Goal: Information Seeking & Learning: Understand process/instructions

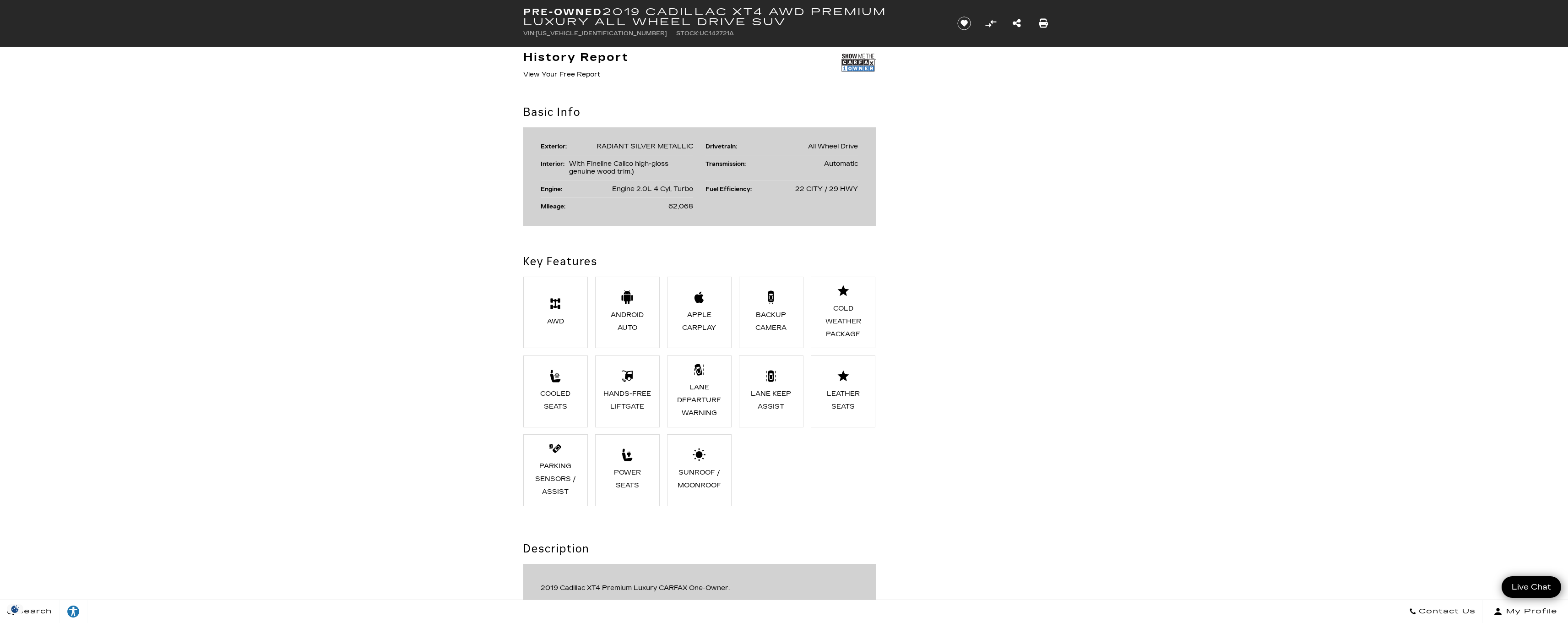
scroll to position [501, 0]
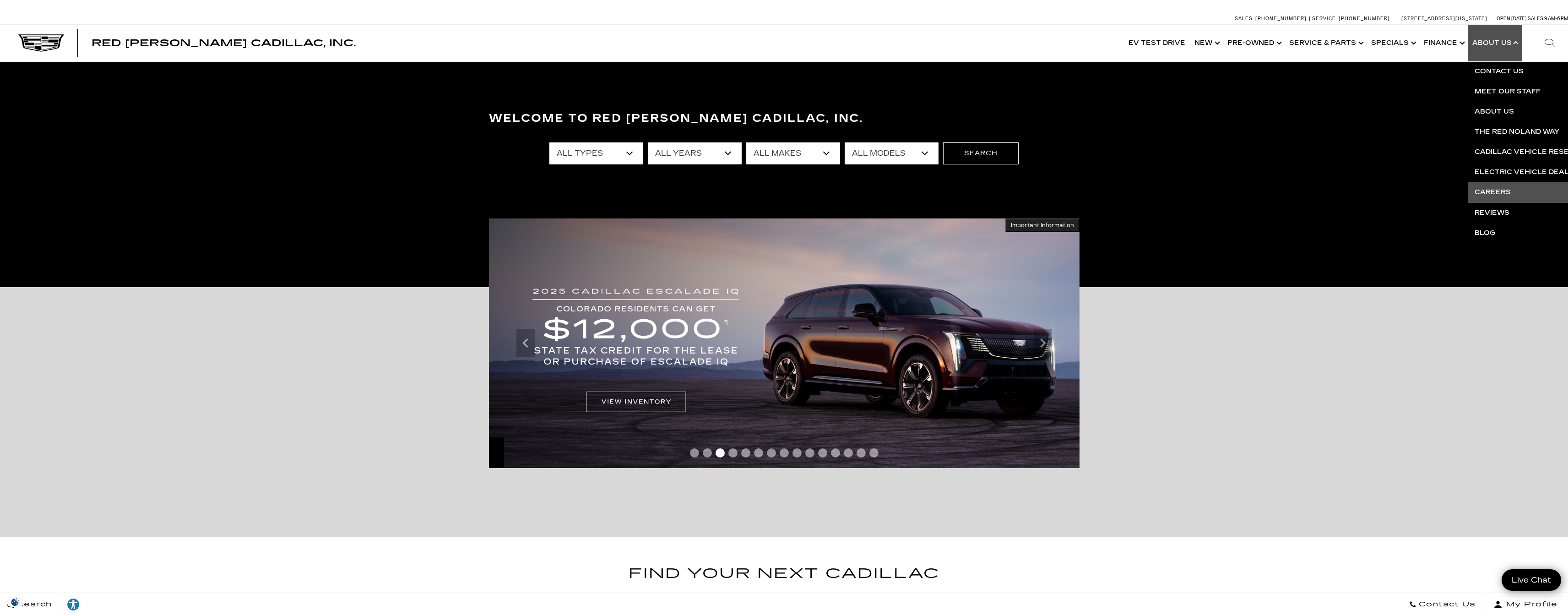
click at [1505, 190] on link "Careers" at bounding box center [1579, 192] width 222 height 20
click at [1497, 192] on link "Careers" at bounding box center [1579, 192] width 222 height 20
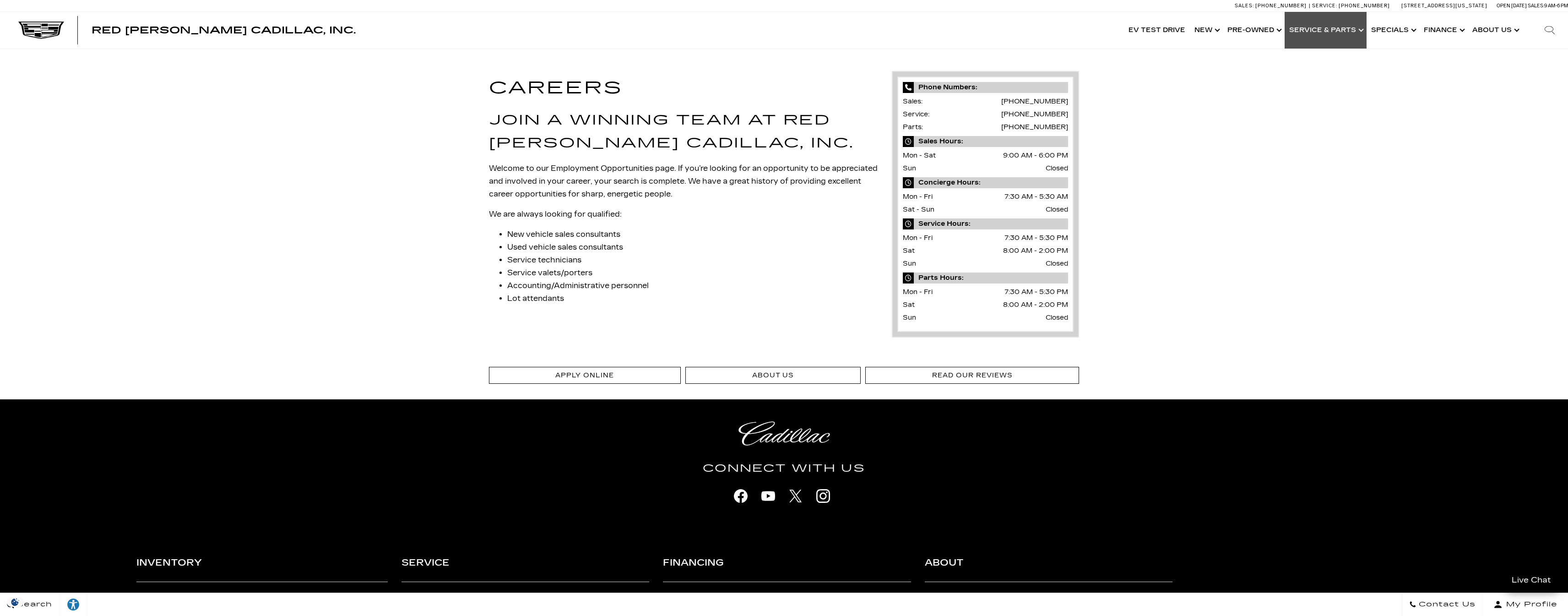
click at [1337, 35] on link "Show Service & Parts" at bounding box center [1325, 30] width 82 height 37
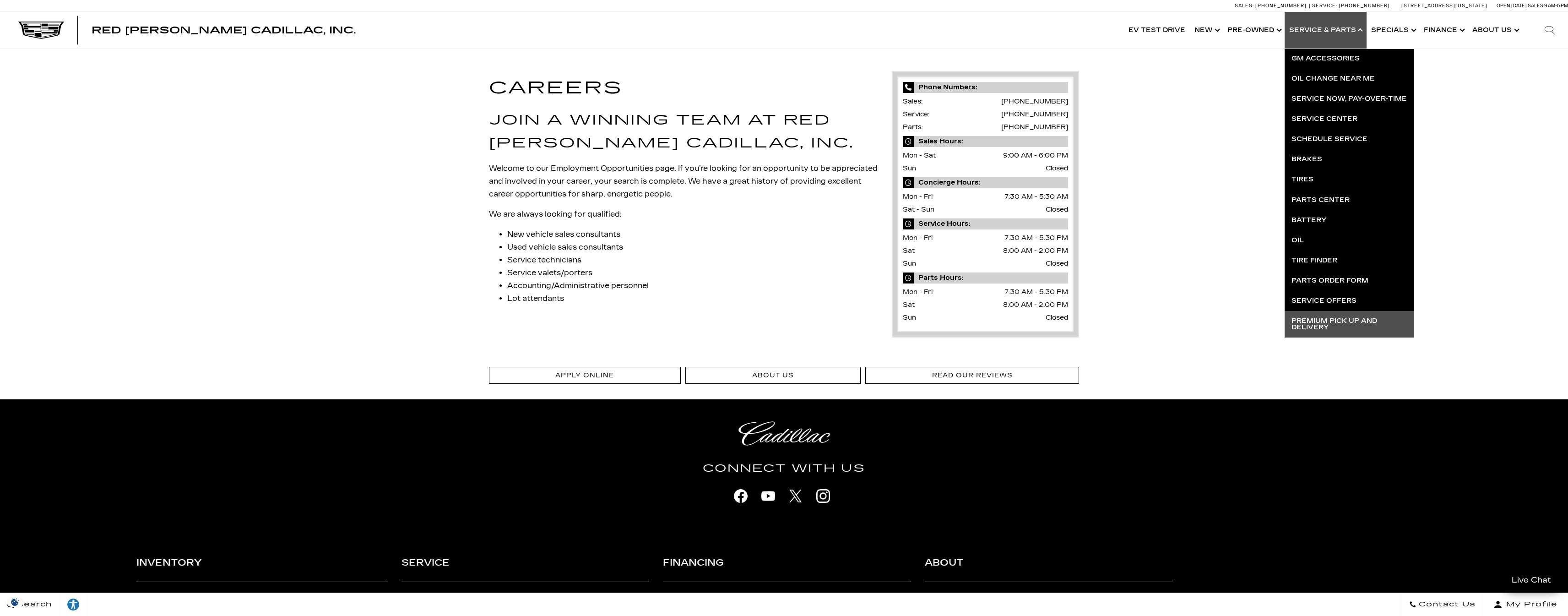
click at [1327, 323] on link "Premium Pick Up and Delivery" at bounding box center [1349, 324] width 129 height 27
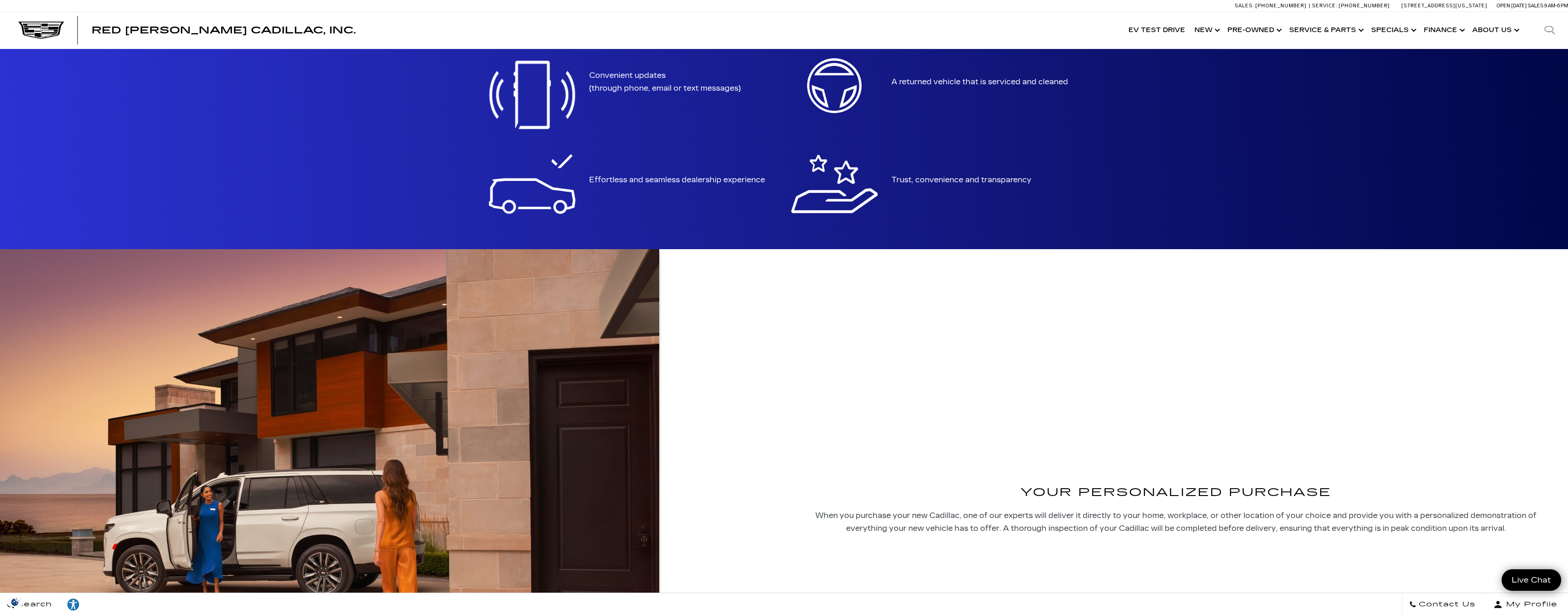
scroll to position [660, 0]
